Goal: Task Accomplishment & Management: Use online tool/utility

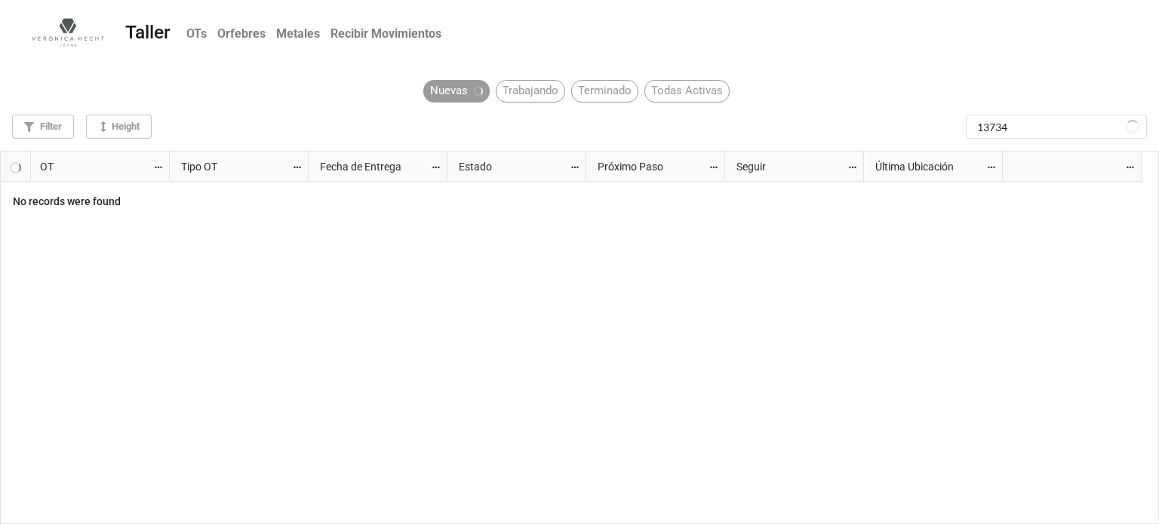
scroll to position [365, 1150]
type input "1"
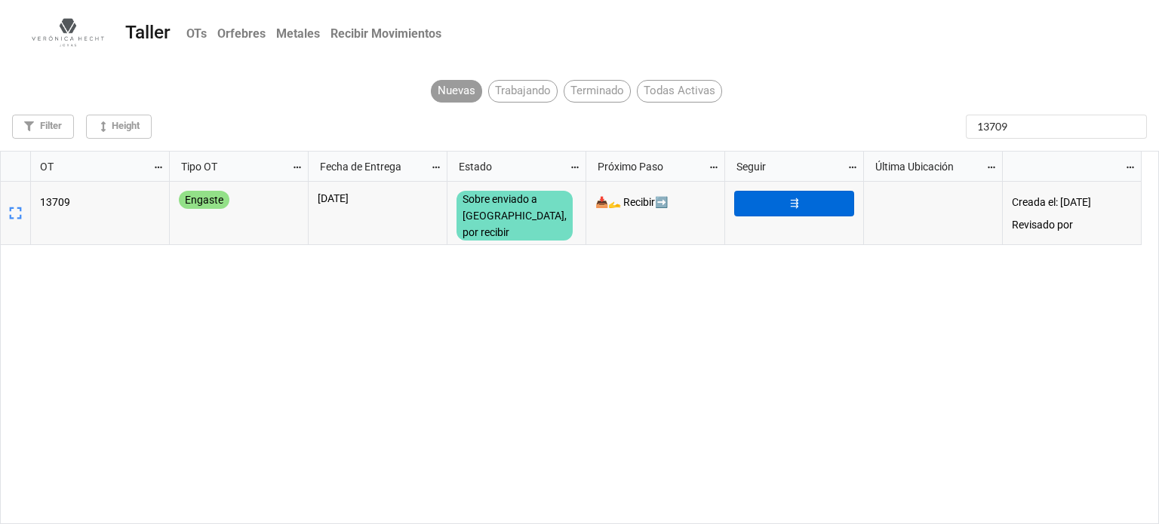
type input "13709"
click at [773, 199] on link "⇶" at bounding box center [794, 204] width 120 height 26
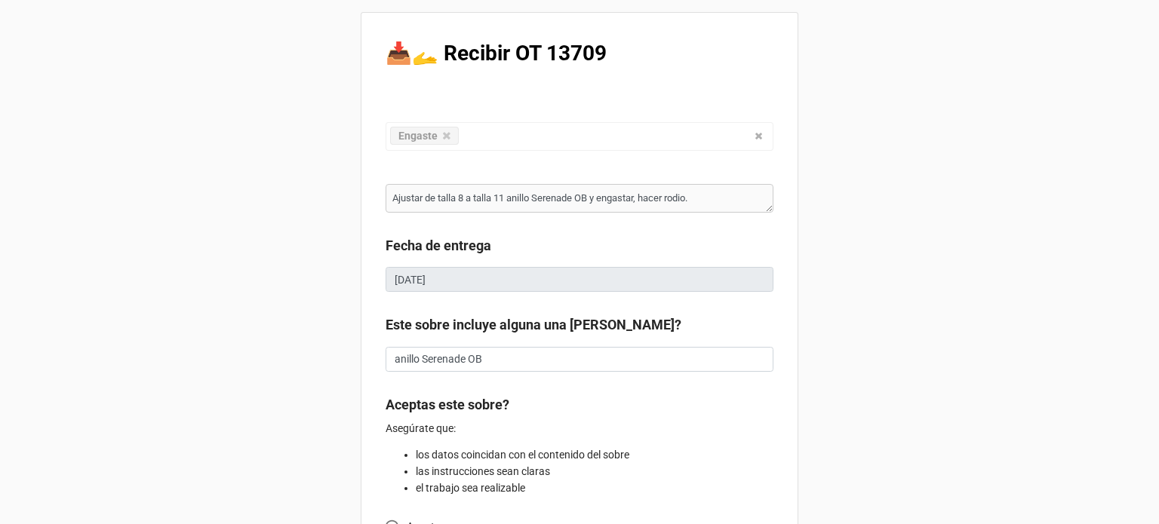
type textarea "x"
click at [711, 250] on b "Fecha de entrega" at bounding box center [580, 248] width 388 height 26
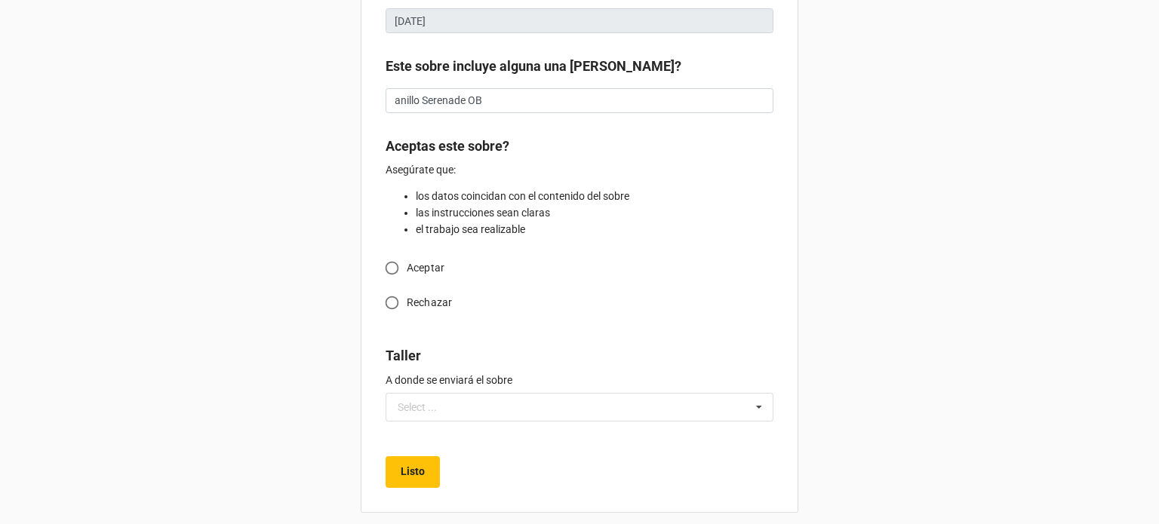
scroll to position [271, 0]
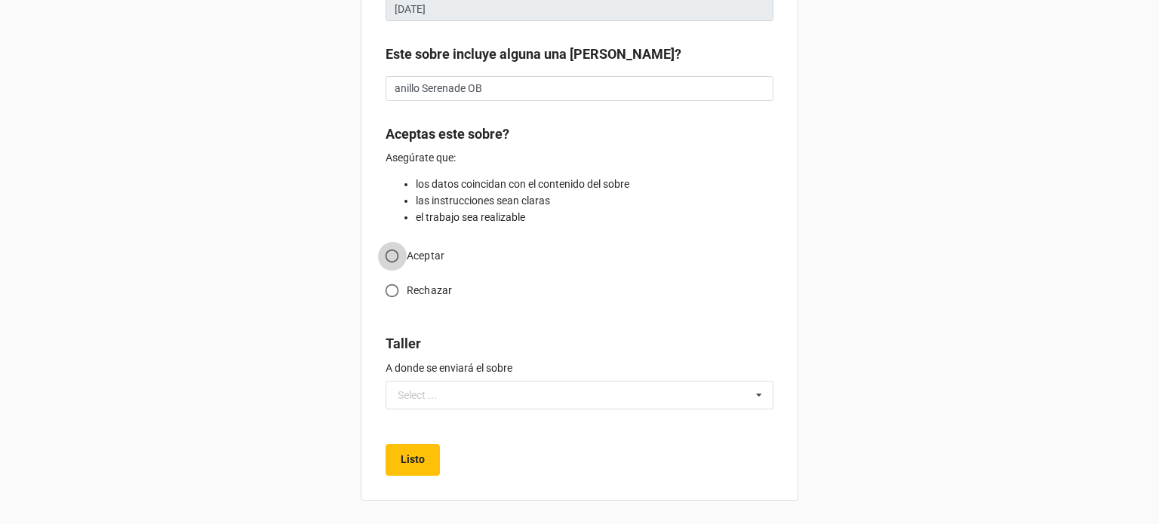
click at [389, 255] on input "Aceptar" at bounding box center [391, 255] width 29 height 29
radio input "true"
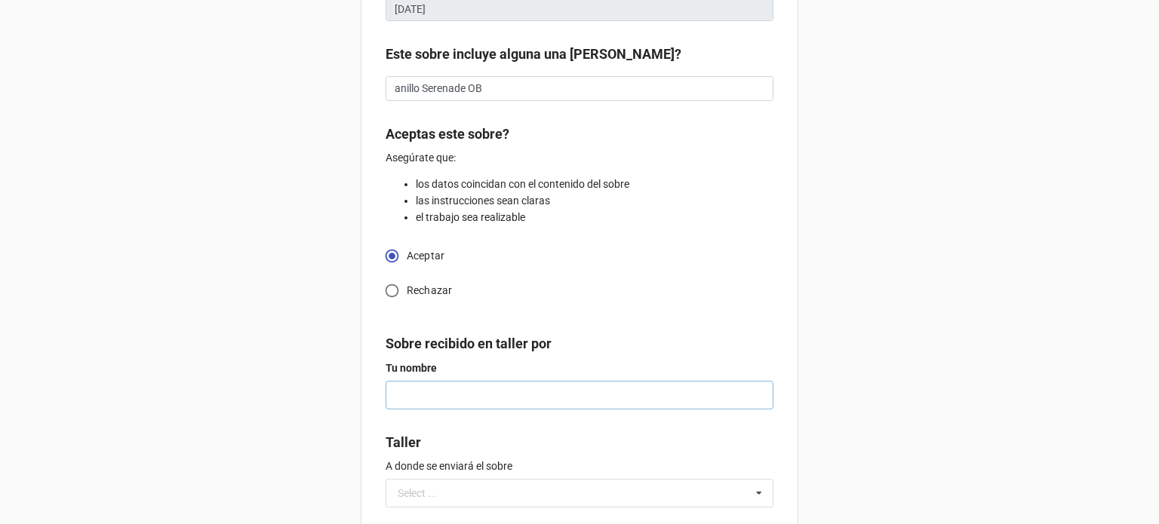
click at [616, 395] on input "text" at bounding box center [580, 395] width 388 height 29
type textarea "x"
type input "a"
type textarea "x"
type input "ar"
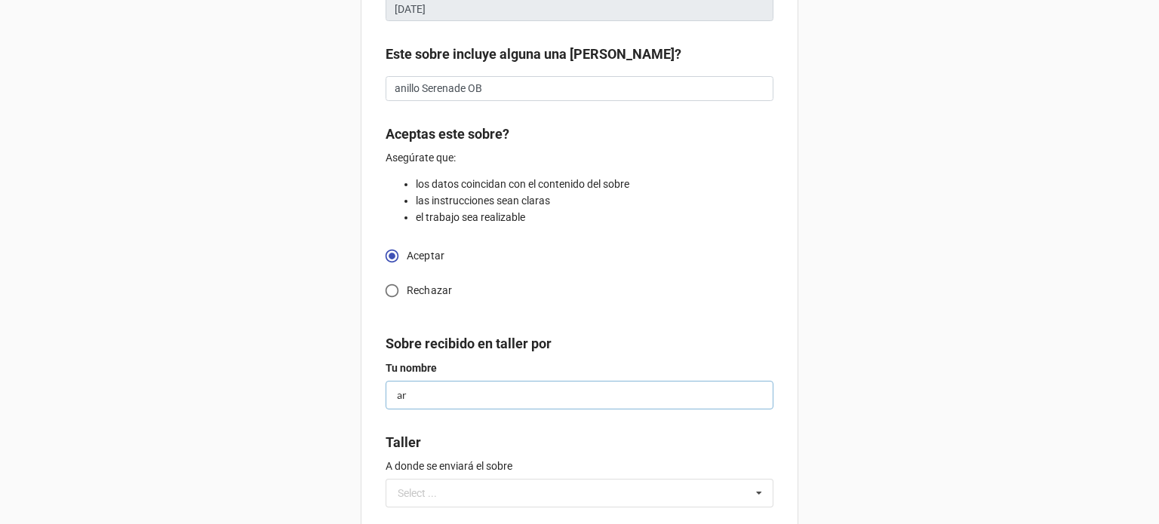
type textarea "x"
type input "ari"
type textarea "x"
type input "aris"
type textarea "x"
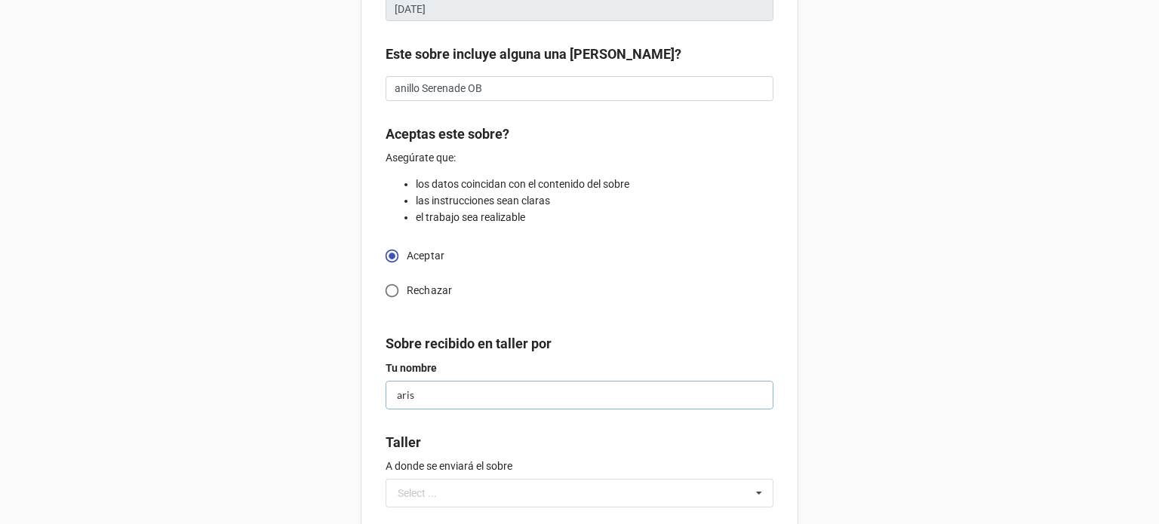
type input "ariso"
type textarea "x"
type input "arison"
click at [670, 346] on b "Sobre recibido en taller por" at bounding box center [580, 346] width 388 height 26
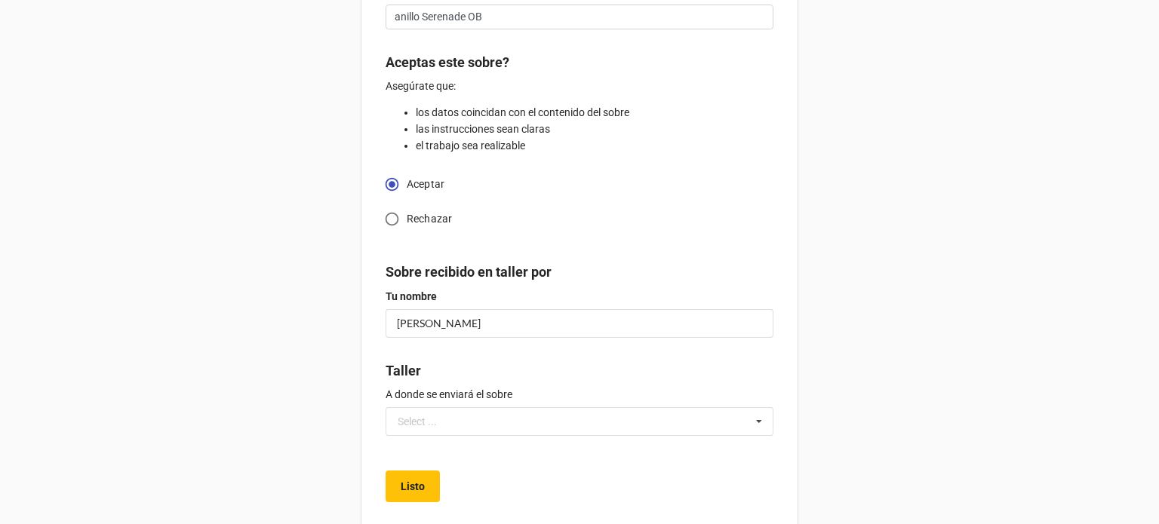
scroll to position [368, 0]
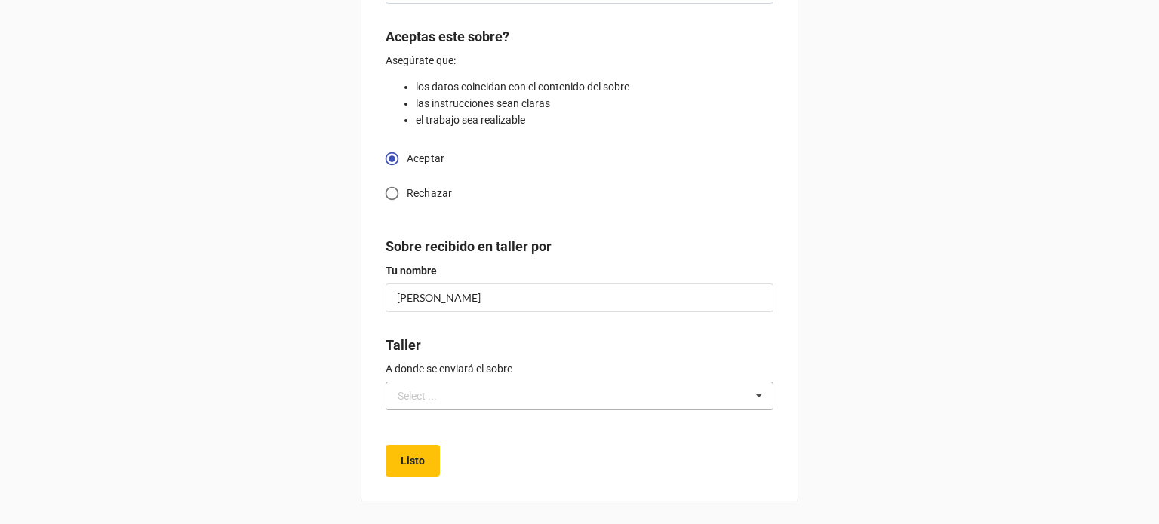
click at [760, 392] on icon at bounding box center [759, 397] width 23 height 28
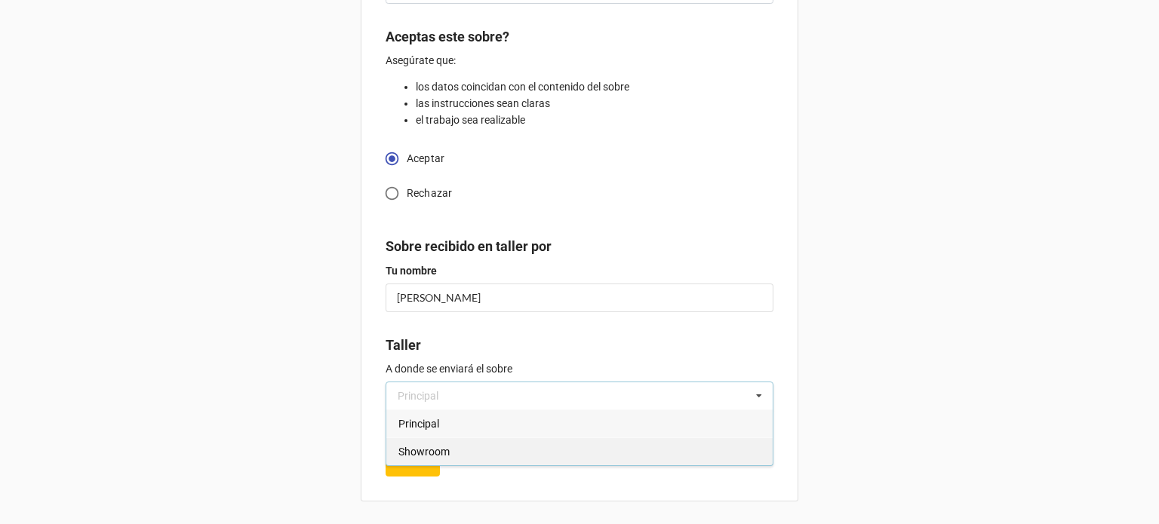
click at [444, 453] on span "Showroom" at bounding box center [423, 452] width 51 height 12
type textarea "x"
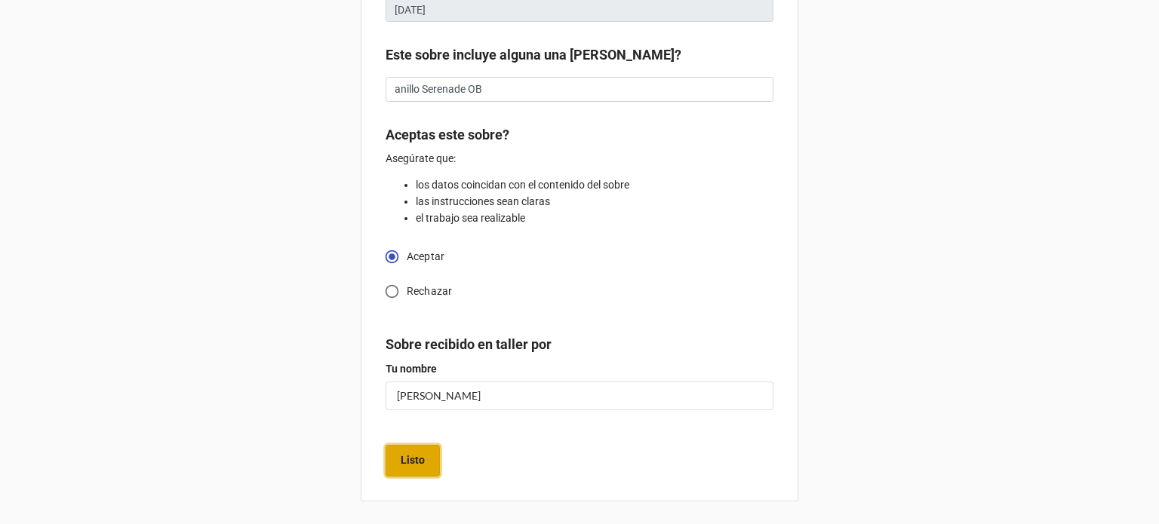
click at [417, 456] on b "Listo" at bounding box center [413, 461] width 24 height 16
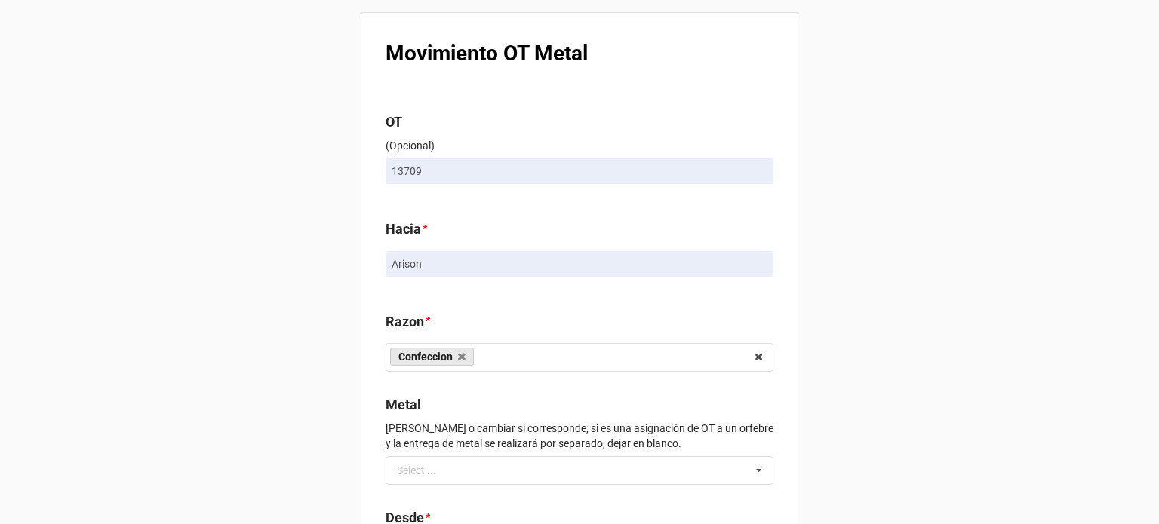
click at [840, 313] on div "Movimiento OT Metal OT (Opcional) 13709 Hacia * Arison Razon * Confeccion Engas…" at bounding box center [579, 346] width 1159 height 693
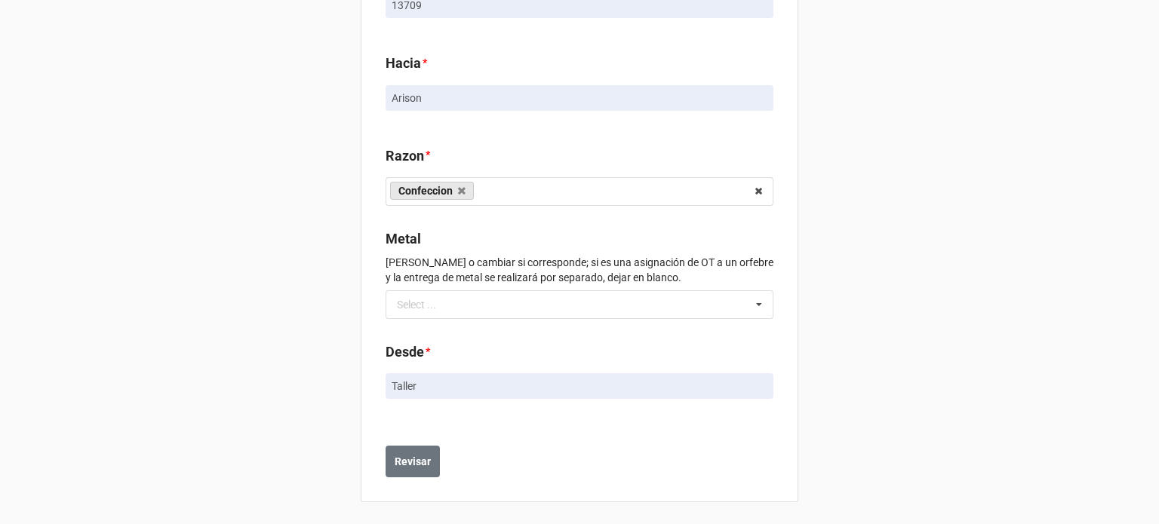
scroll to position [167, 0]
click at [401, 454] on b "Revisar" at bounding box center [413, 461] width 36 height 16
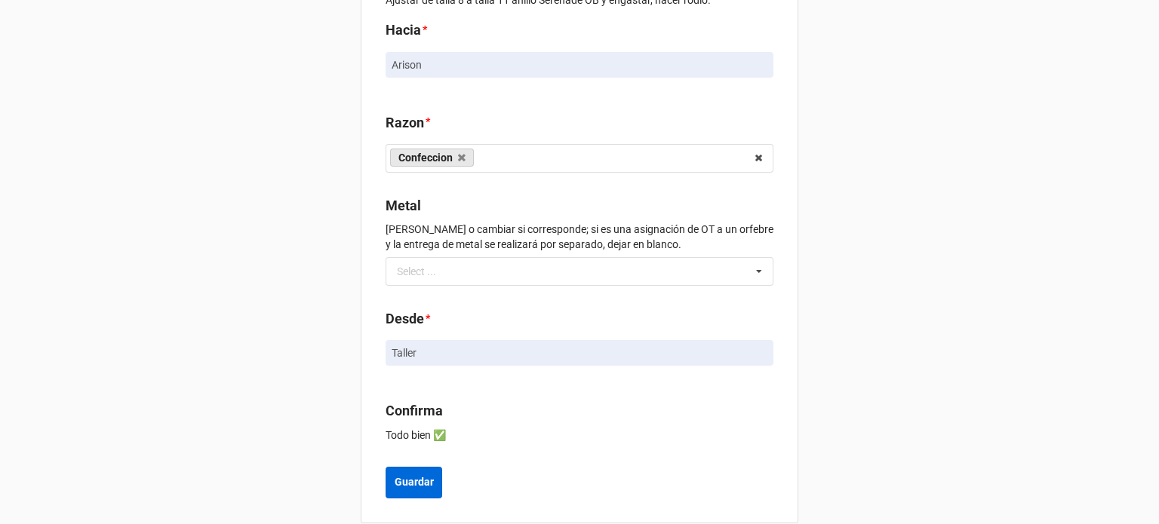
scroll to position [287, 0]
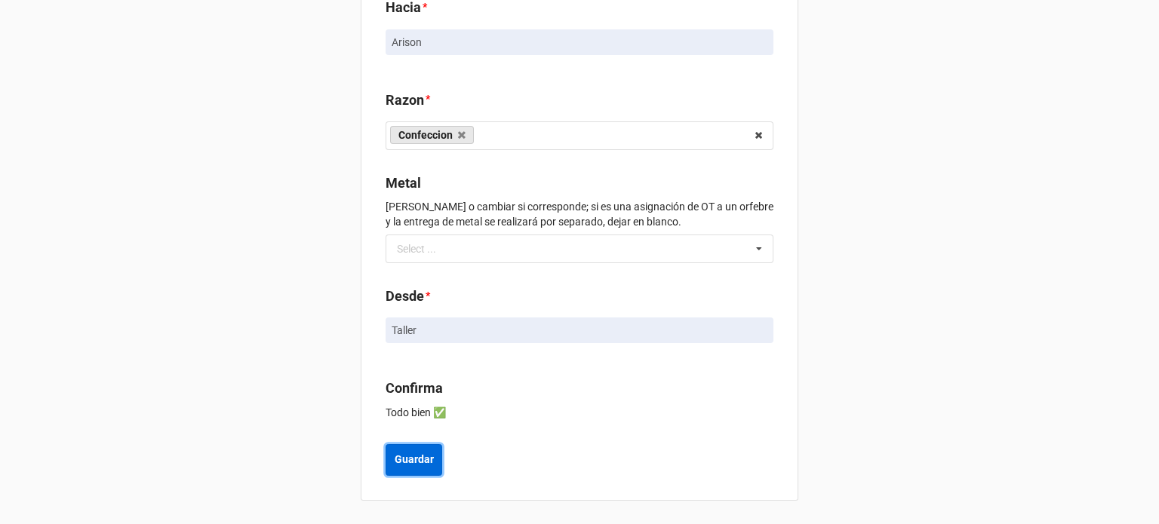
click at [401, 466] on b "Guardar" at bounding box center [414, 460] width 39 height 16
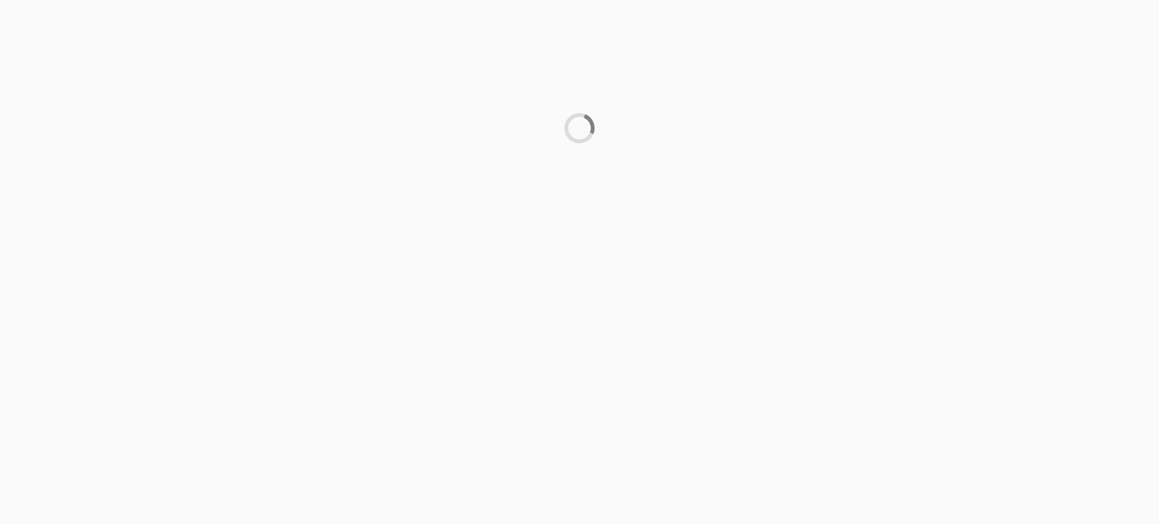
scroll to position [0, 0]
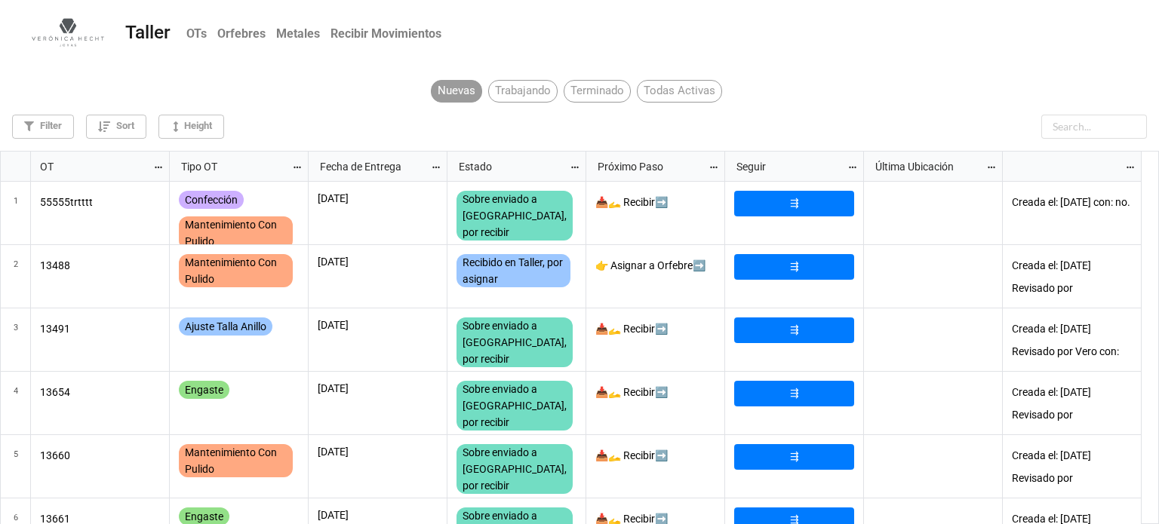
scroll to position [365, 1150]
click at [1065, 124] on input "text" at bounding box center [1056, 127] width 181 height 24
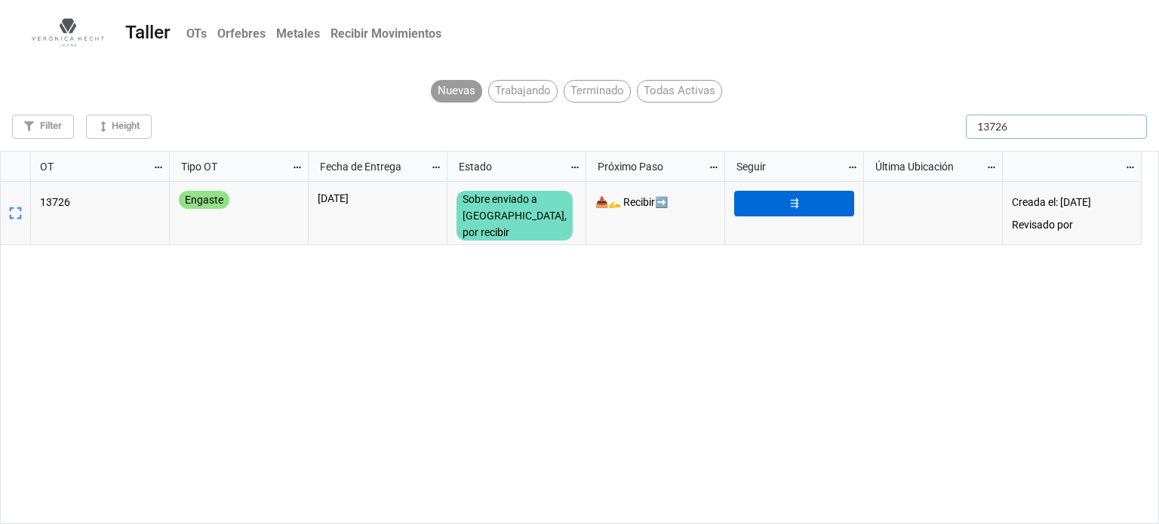
type input "13726"
click at [796, 207] on link "⇶" at bounding box center [794, 204] width 120 height 26
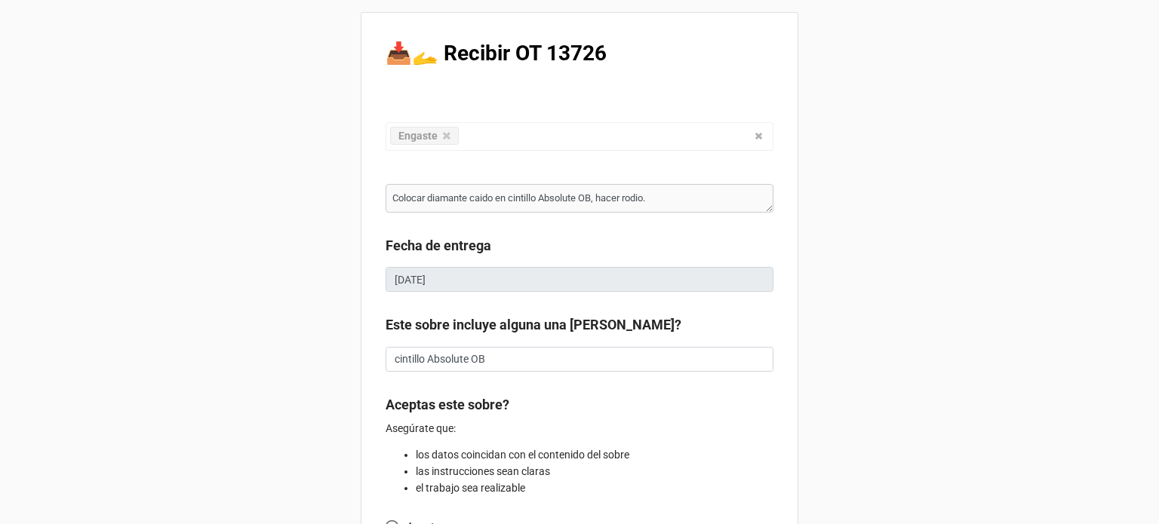
type textarea "x"
click at [727, 235] on b "Fecha de entrega" at bounding box center [580, 248] width 388 height 26
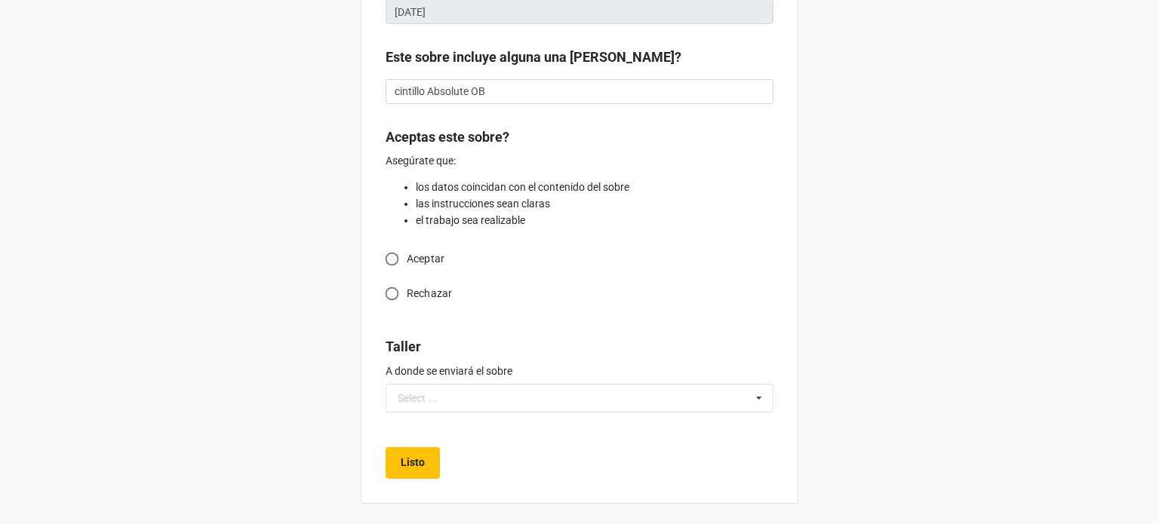
scroll to position [271, 0]
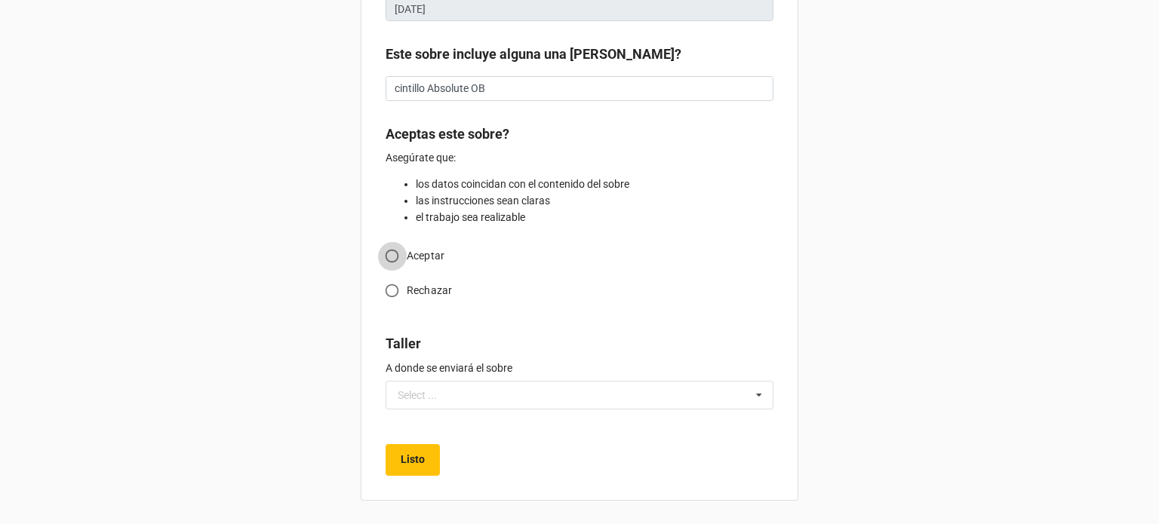
click at [390, 257] on input "Aceptar" at bounding box center [391, 255] width 29 height 29
radio input "true"
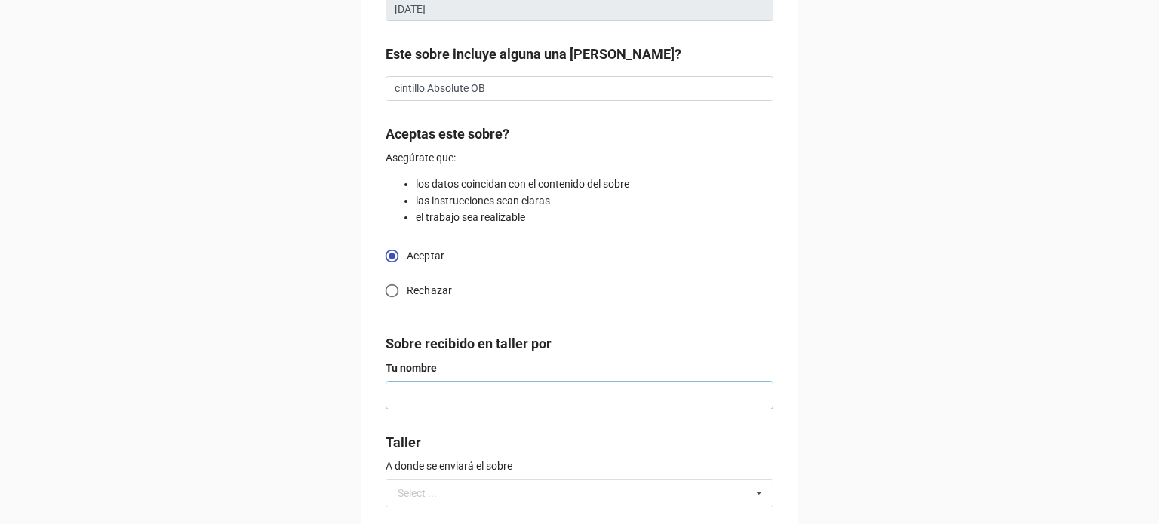
click at [513, 401] on input "text" at bounding box center [580, 395] width 388 height 29
type textarea "x"
type input "a"
type textarea "x"
type input "ar"
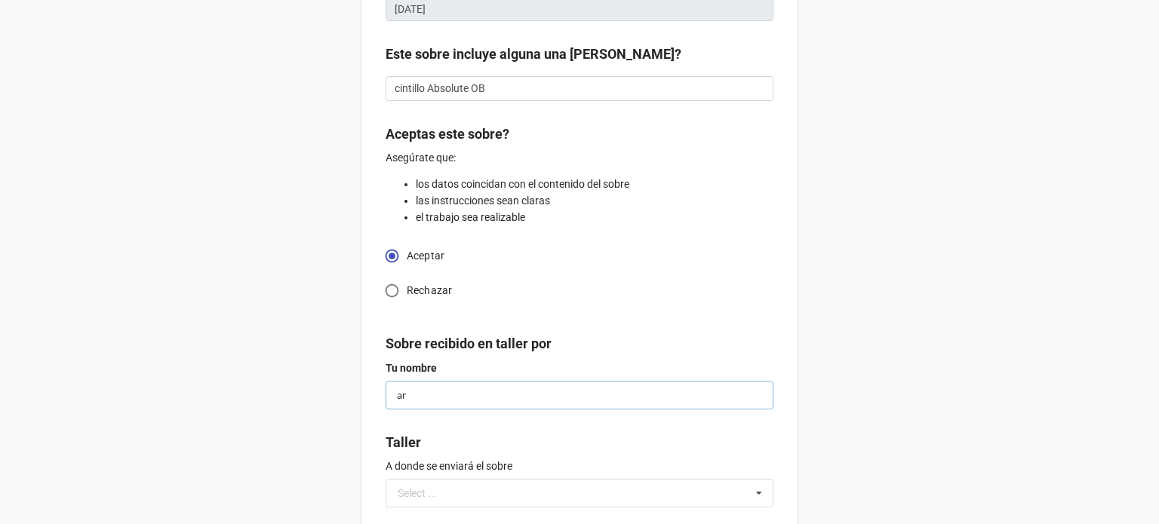
type textarea "x"
type input "ari"
type textarea "x"
type input "aris"
type textarea "x"
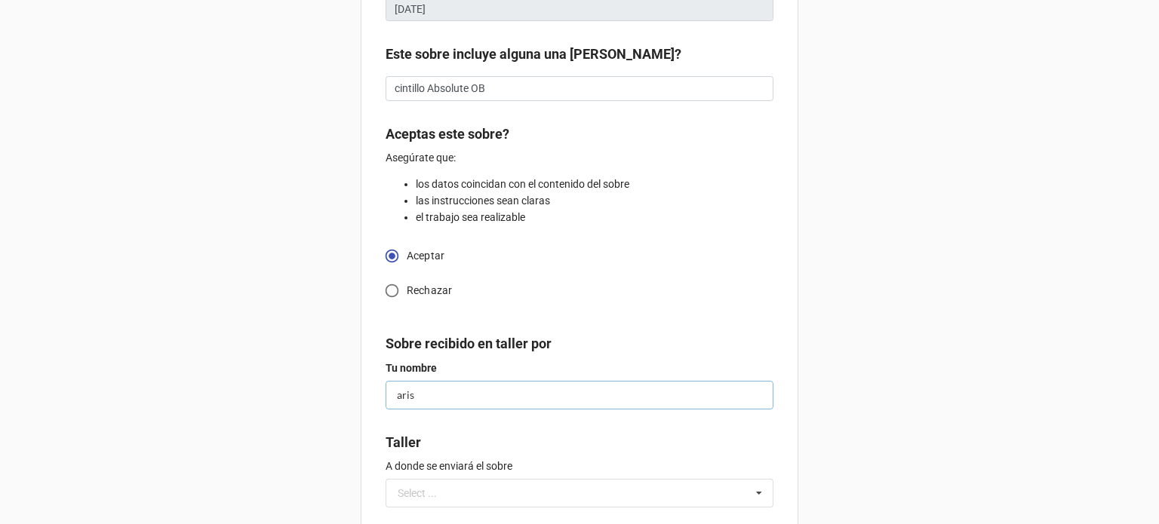
type input "ariso"
type textarea "x"
type input "arison"
click at [572, 328] on div "📥🫴 Recibir OT 13726 Engaste Confección Ajuste Mantenimiento Joya Personalizada …" at bounding box center [580, 170] width 438 height 858
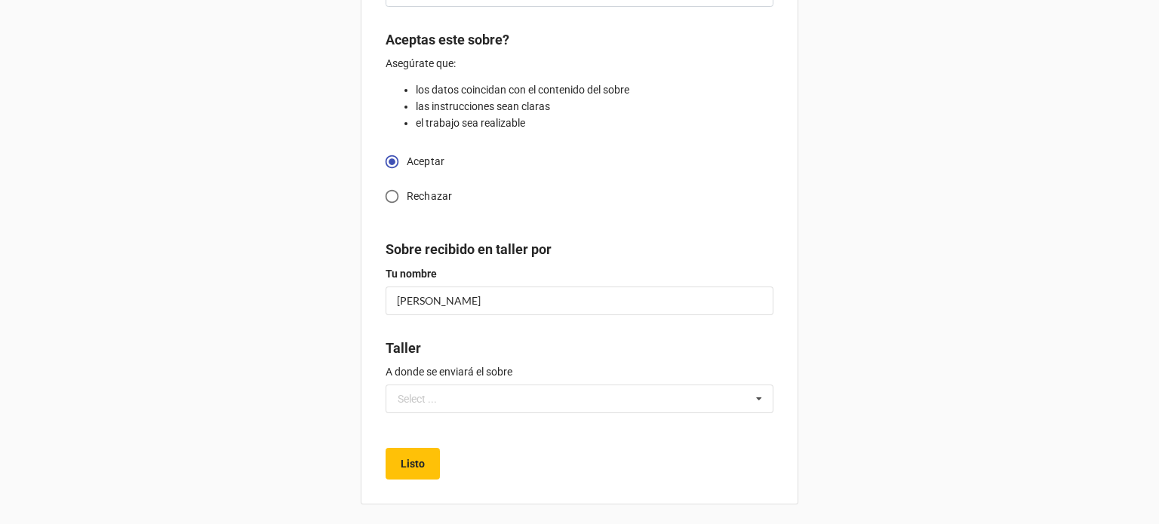
scroll to position [368, 0]
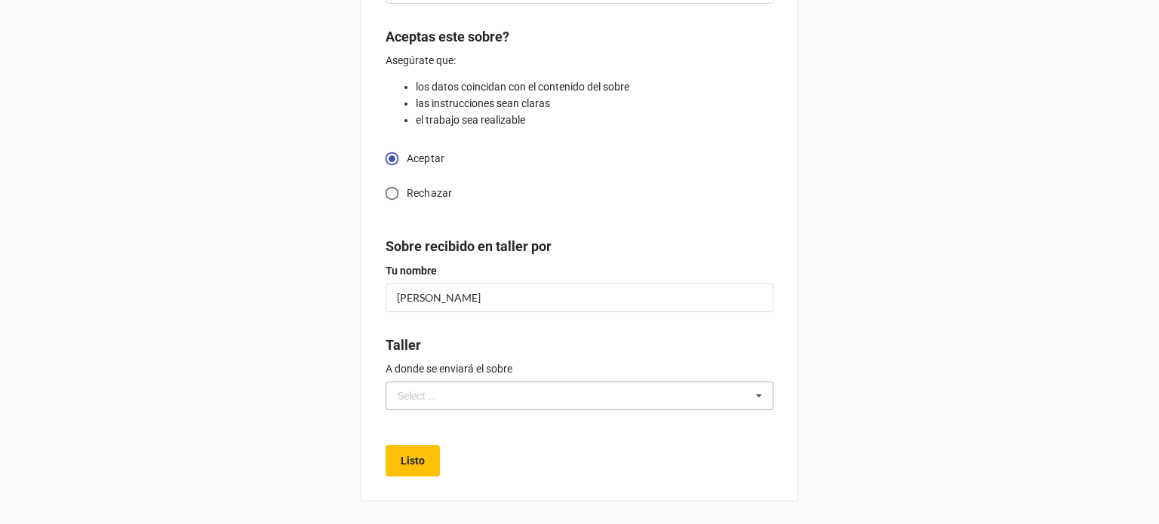
click at [757, 397] on icon at bounding box center [759, 397] width 23 height 28
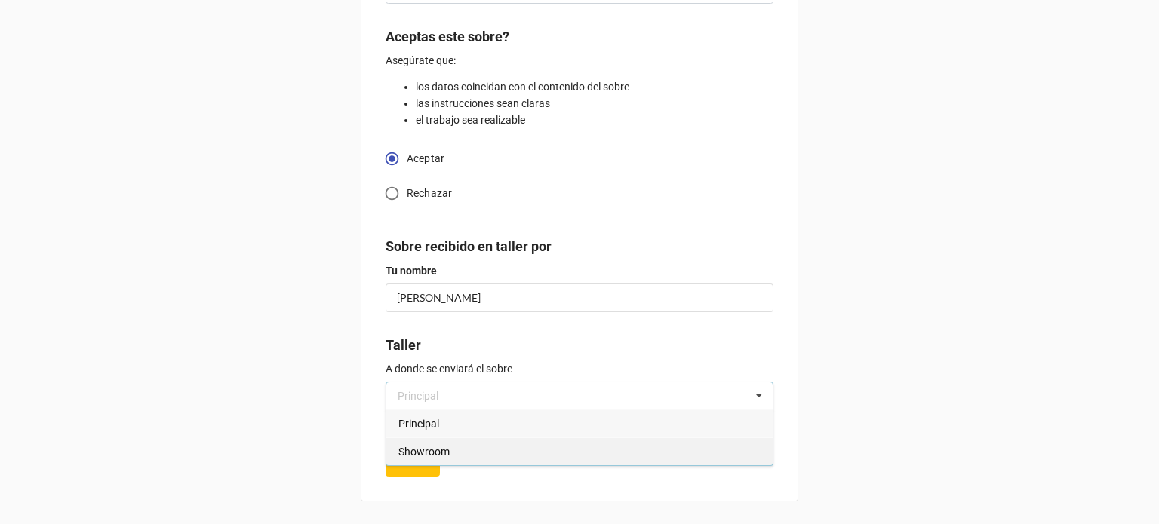
click at [430, 452] on span "Showroom" at bounding box center [423, 452] width 51 height 12
type textarea "x"
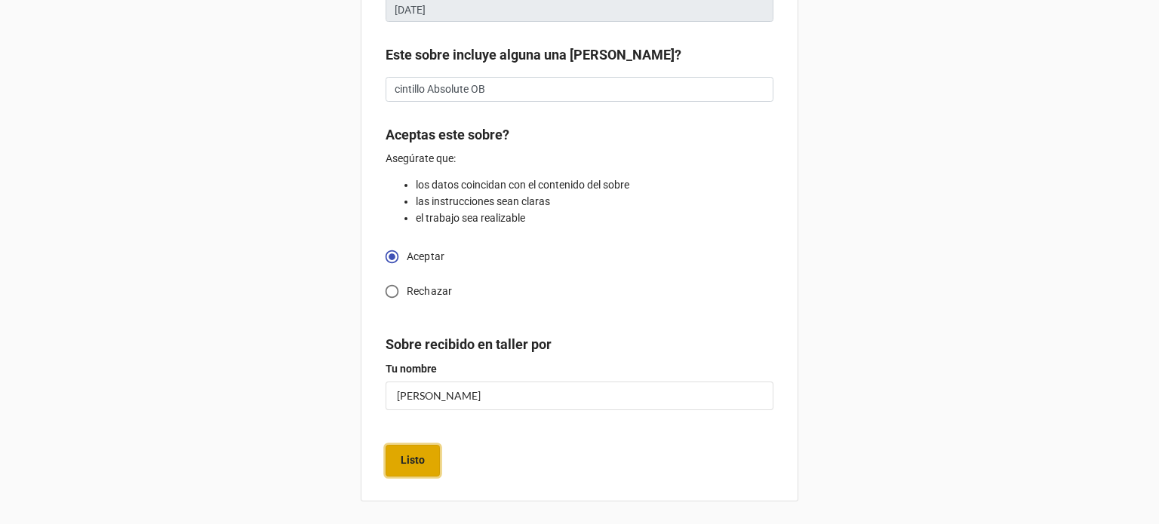
click at [419, 457] on b "Listo" at bounding box center [413, 461] width 24 height 16
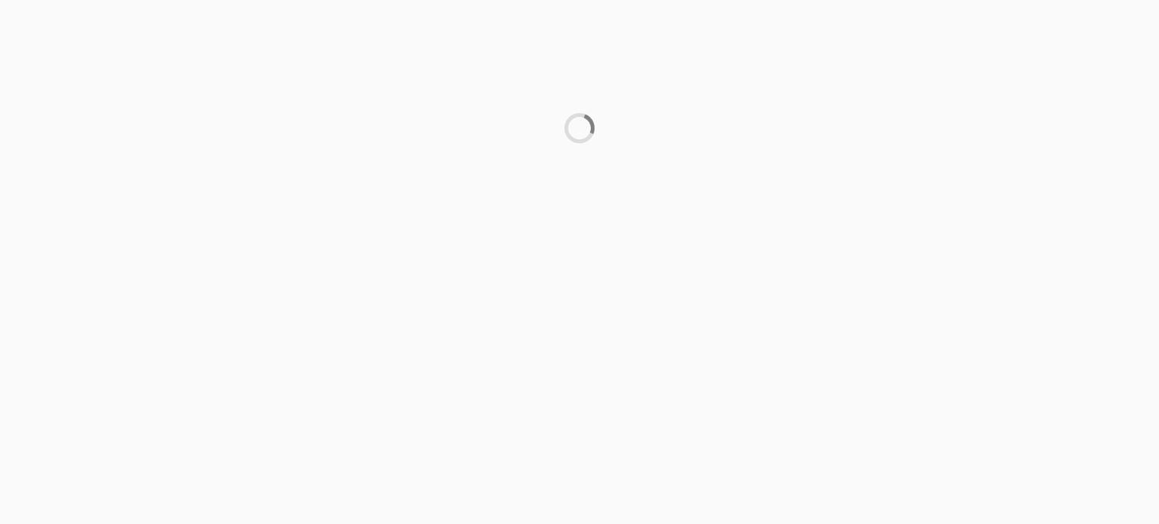
scroll to position [0, 0]
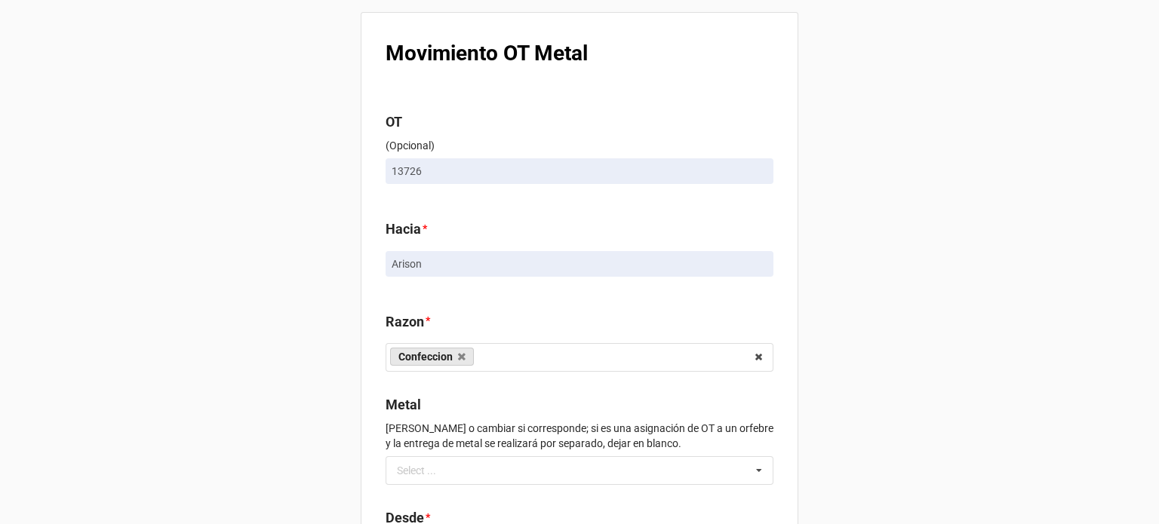
click at [581, 316] on b "Razon *" at bounding box center [580, 325] width 388 height 26
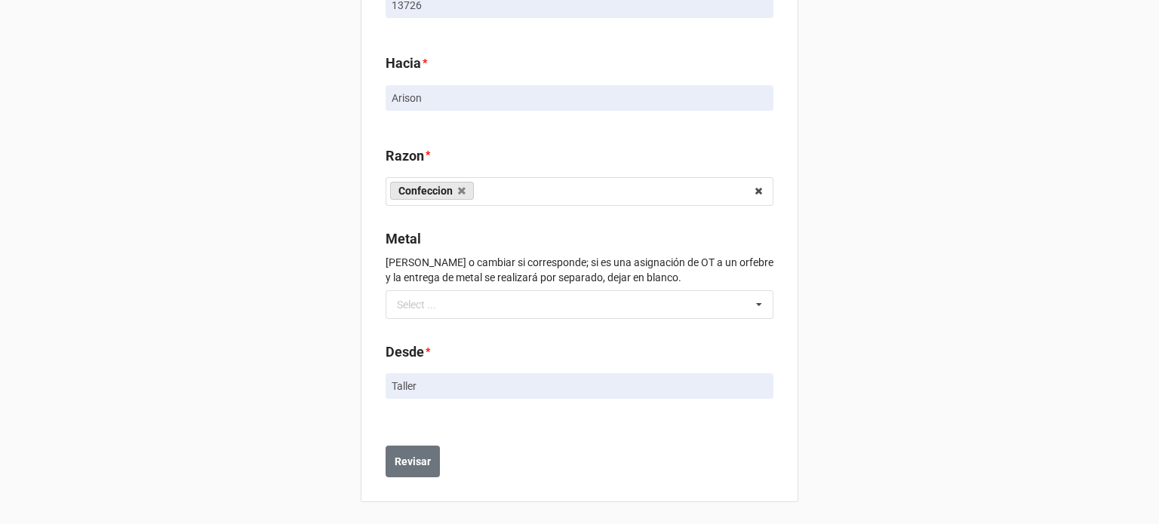
scroll to position [167, 0]
click at [413, 447] on button "Revisar" at bounding box center [413, 460] width 54 height 32
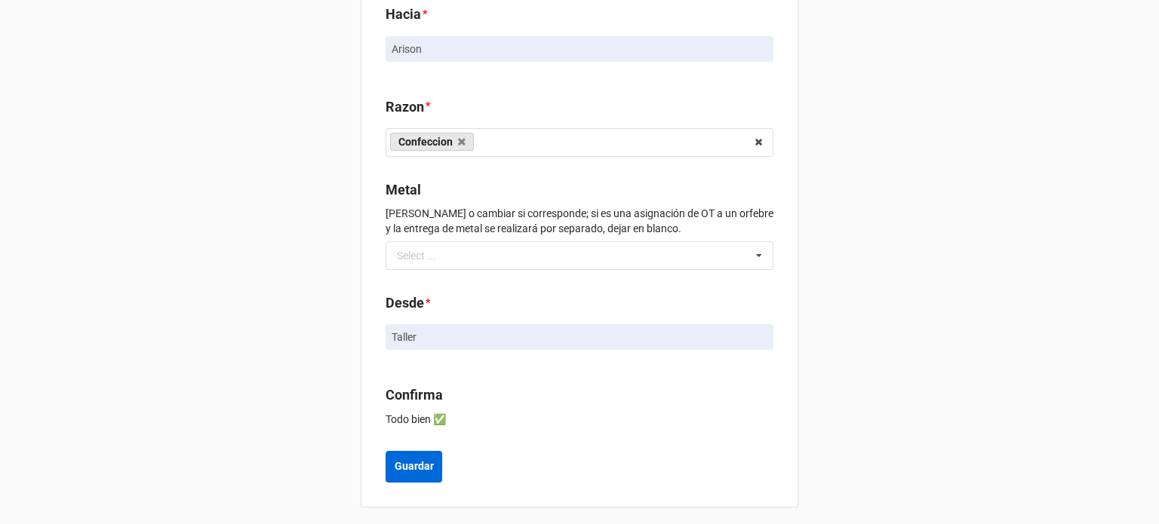
scroll to position [287, 0]
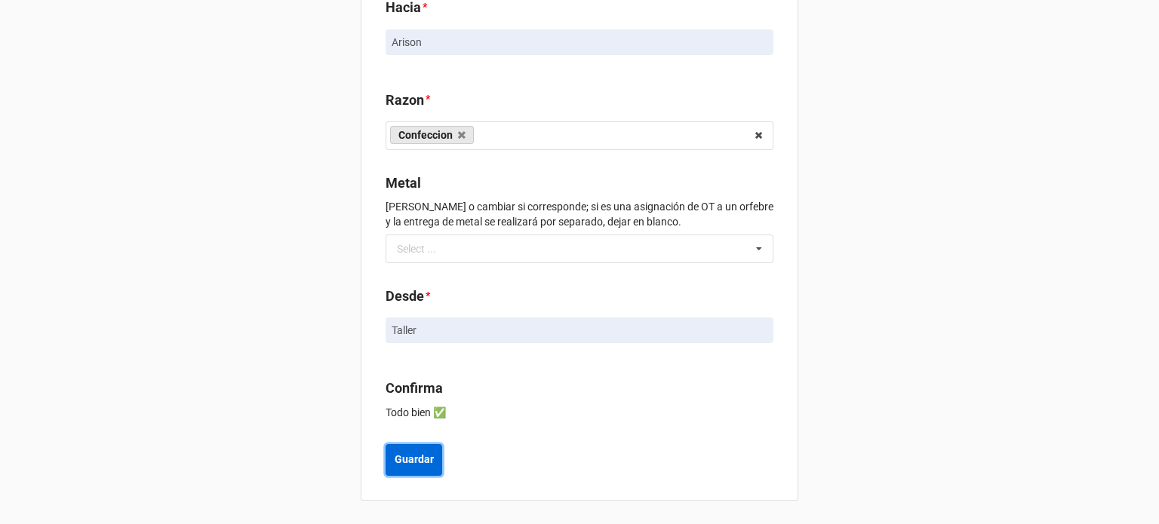
click at [413, 470] on button "Guardar" at bounding box center [414, 460] width 57 height 32
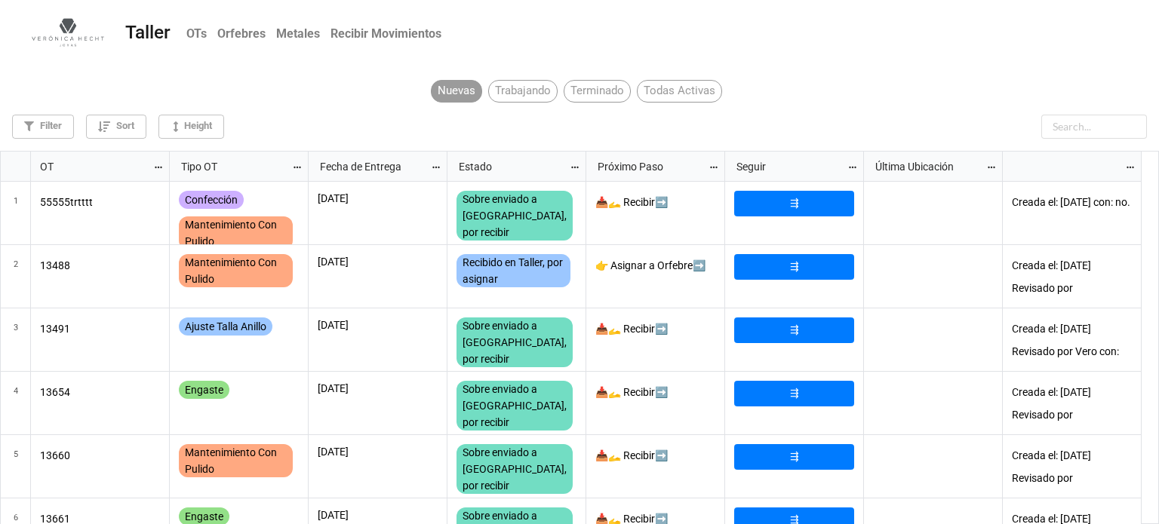
scroll to position [365, 1150]
click at [1064, 128] on input "text" at bounding box center [1056, 127] width 181 height 24
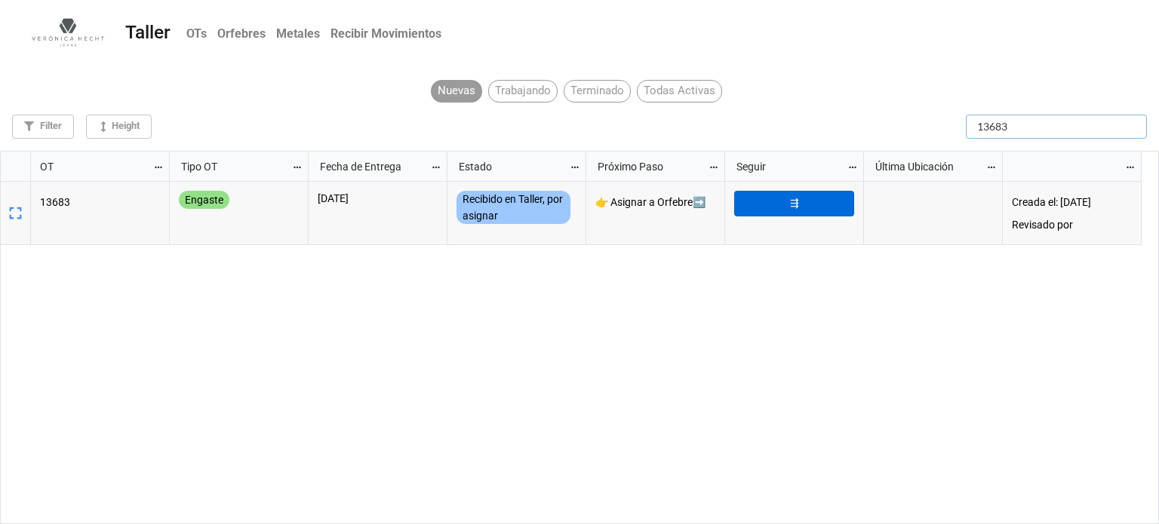
type input "13683"
click at [794, 206] on link "⇶" at bounding box center [794, 204] width 120 height 26
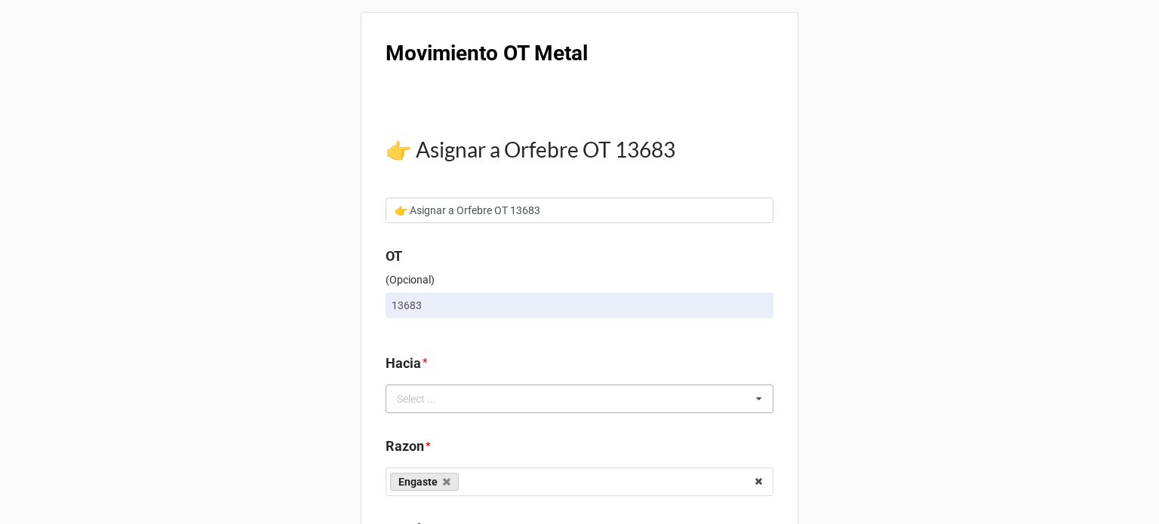
click at [754, 398] on icon at bounding box center [759, 400] width 23 height 28
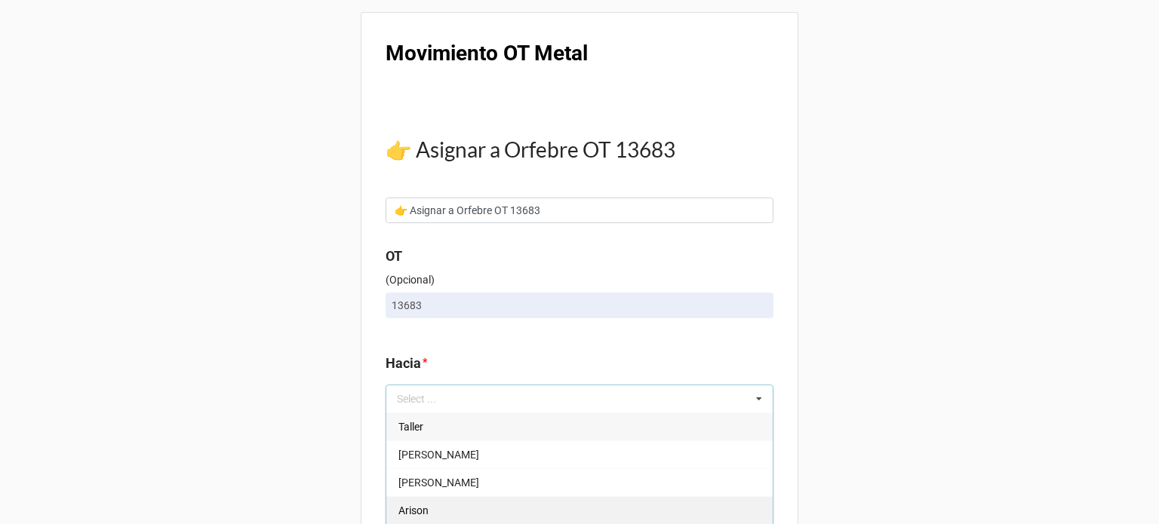
click at [418, 511] on span "Arison" at bounding box center [413, 511] width 30 height 12
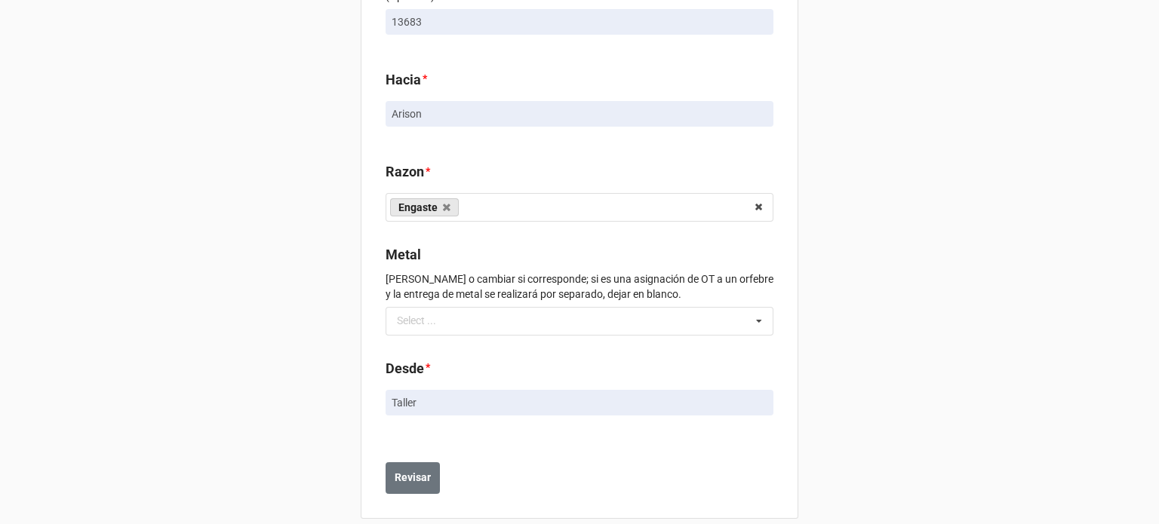
scroll to position [302, 0]
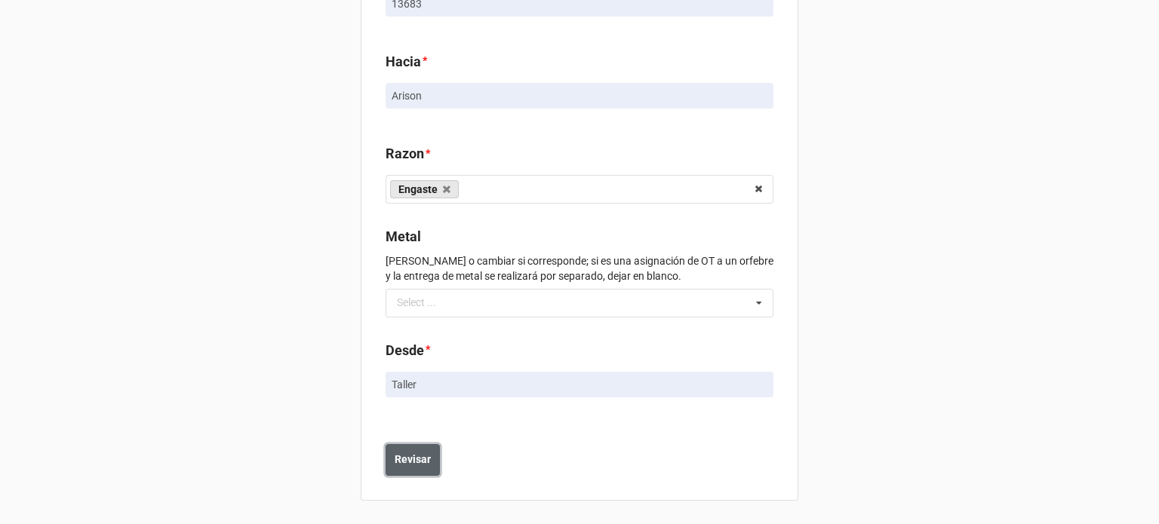
click at [426, 464] on b "Revisar" at bounding box center [413, 460] width 36 height 16
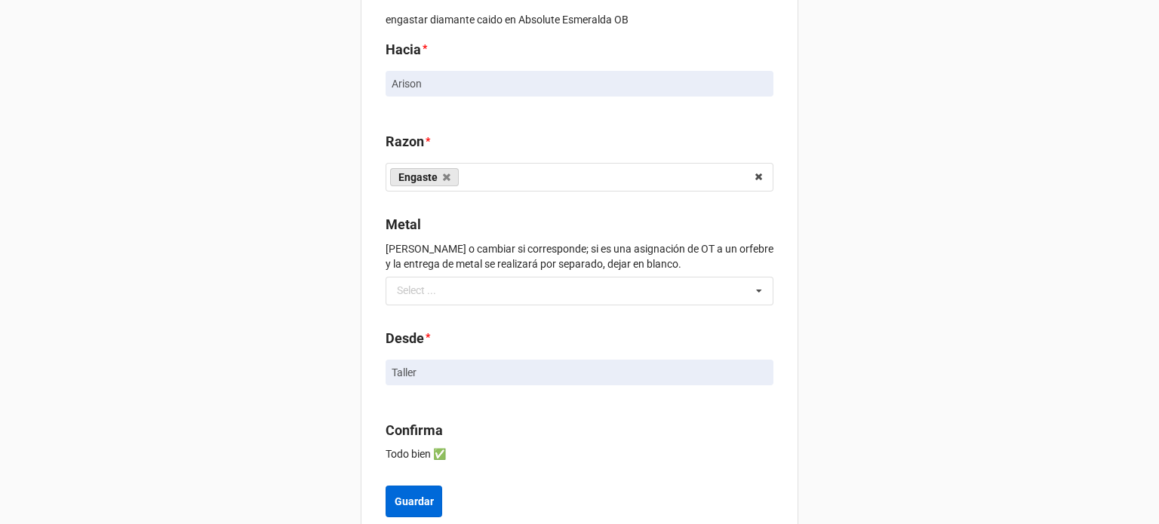
scroll to position [392, 0]
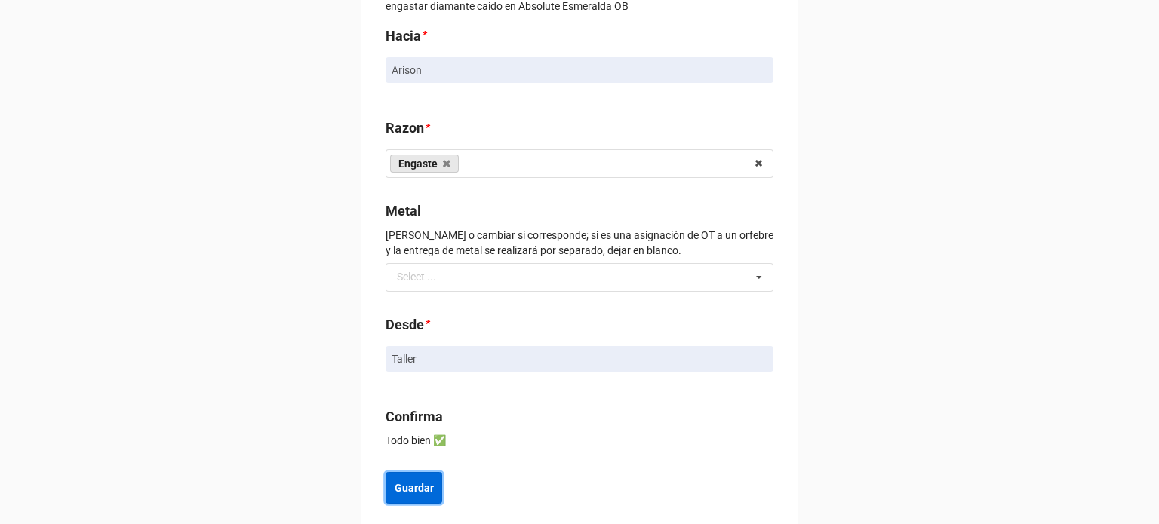
click at [401, 496] on b "Guardar" at bounding box center [414, 489] width 39 height 16
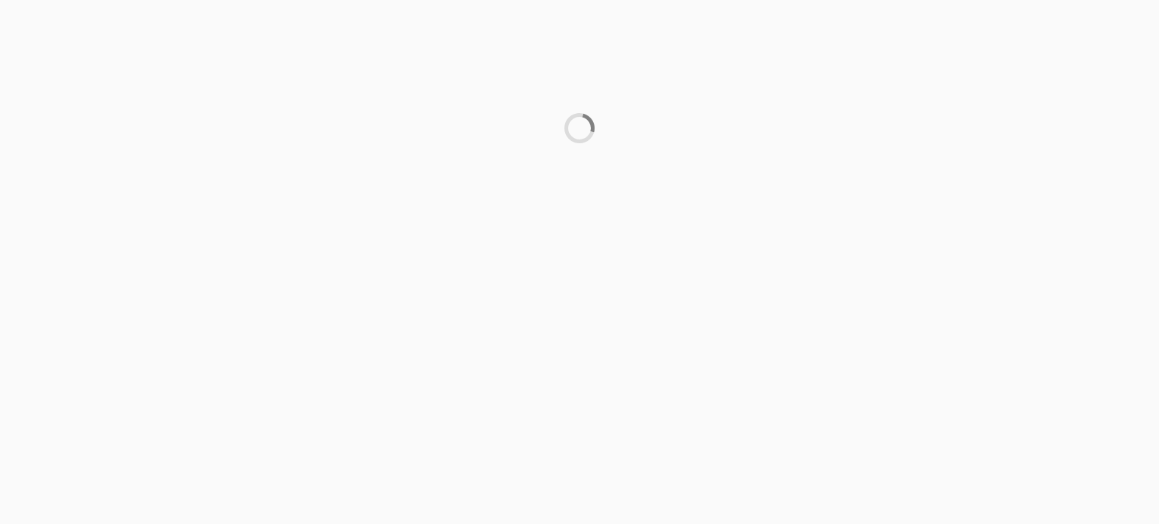
scroll to position [0, 0]
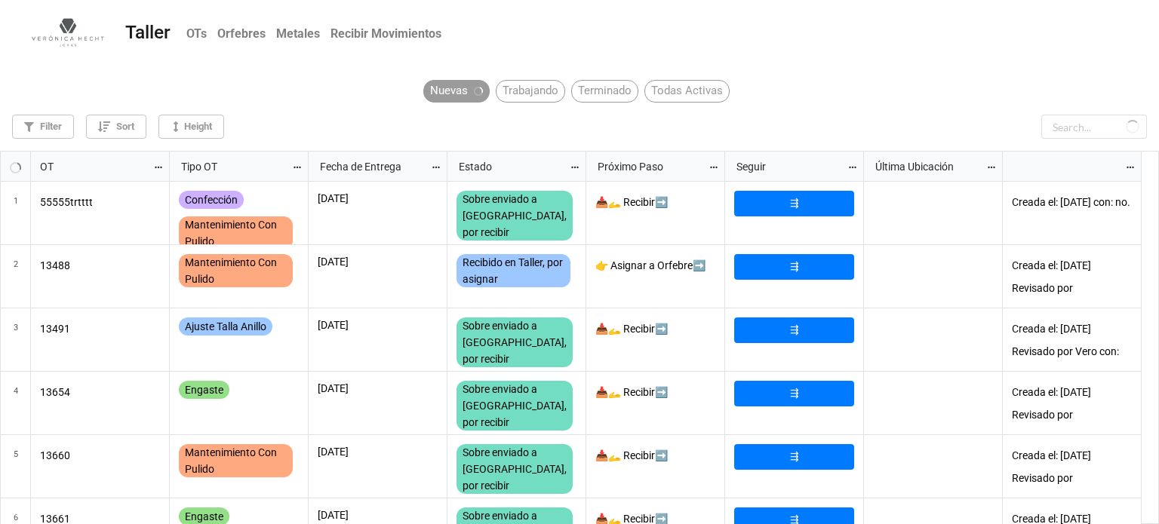
scroll to position [365, 1150]
click at [1071, 121] on input "text" at bounding box center [1056, 127] width 181 height 24
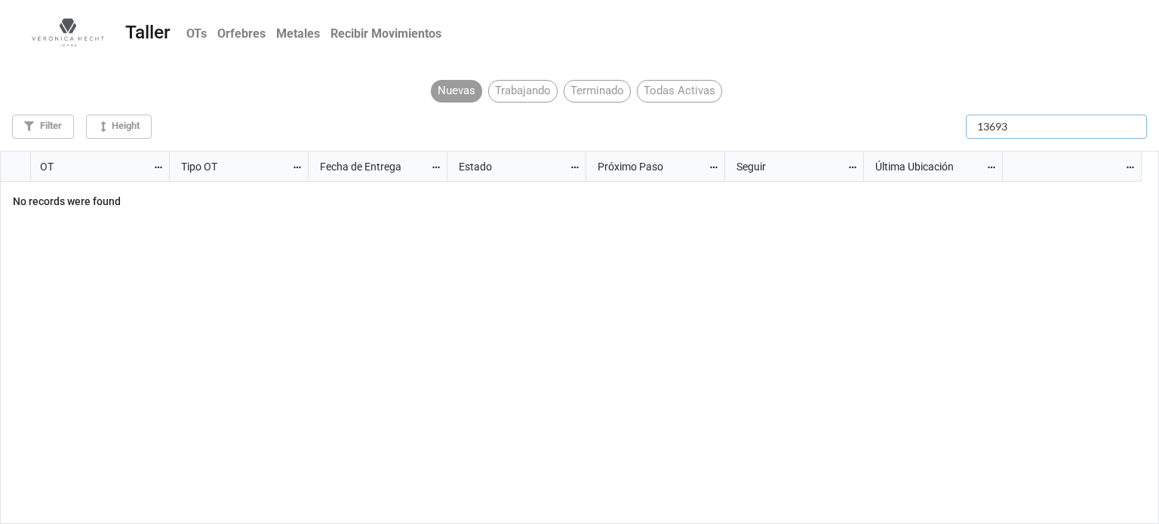
type input "13693"
click at [668, 85] on div "Todas Activas" at bounding box center [679, 91] width 85 height 23
